Goal: Navigation & Orientation: Go to known website

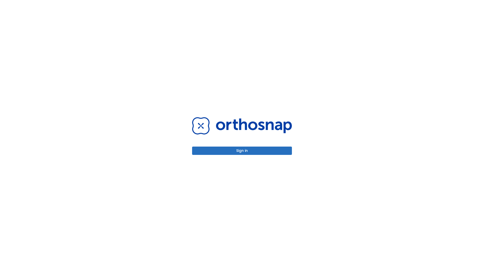
click at [242, 151] on button "Sign in" at bounding box center [242, 151] width 100 height 8
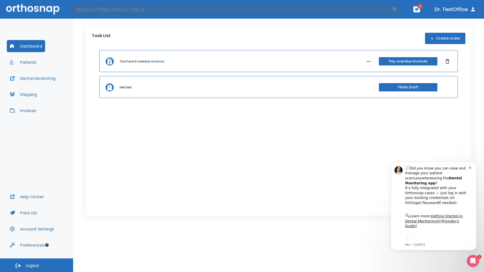
click at [37, 266] on span "Logout" at bounding box center [32, 266] width 13 height 6
